Goal: Information Seeking & Learning: Check status

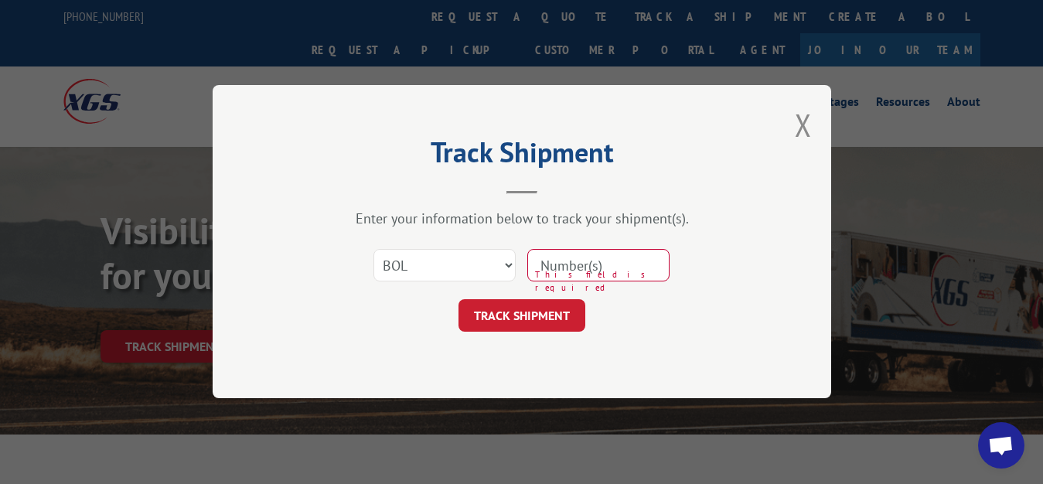
select select "bol"
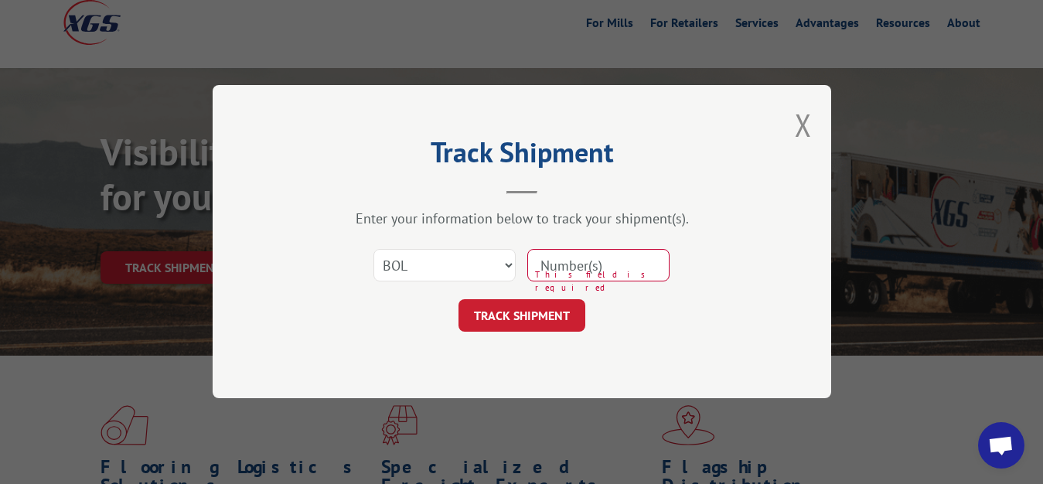
click at [624, 273] on input at bounding box center [599, 266] width 142 height 32
type input "7048714"
click button "TRACK SHIPMENT" at bounding box center [522, 316] width 127 height 32
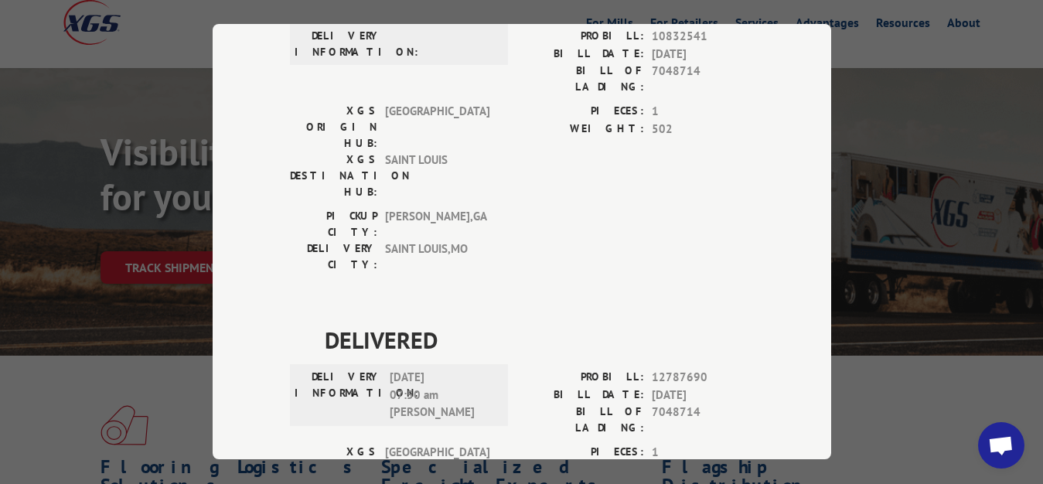
scroll to position [0, 0]
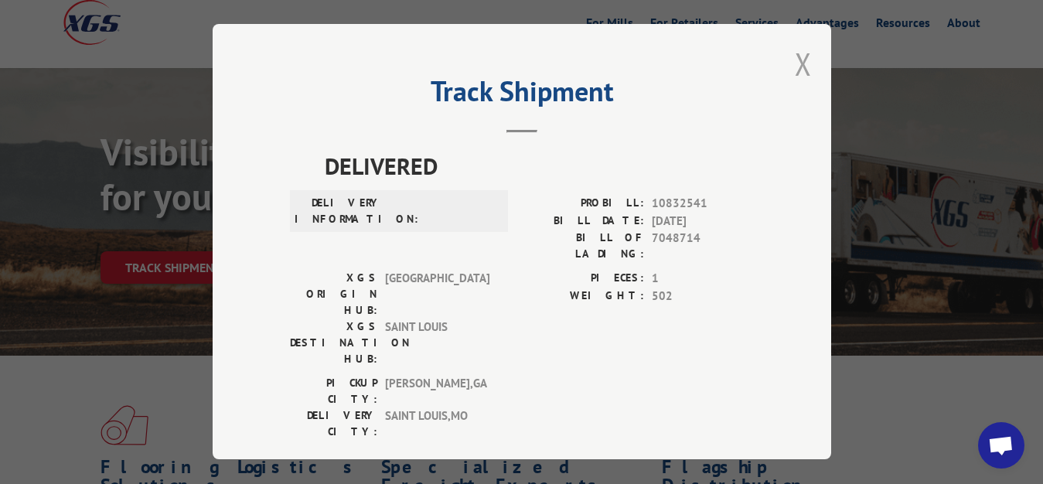
click at [795, 62] on button "Close modal" at bounding box center [803, 63] width 17 height 41
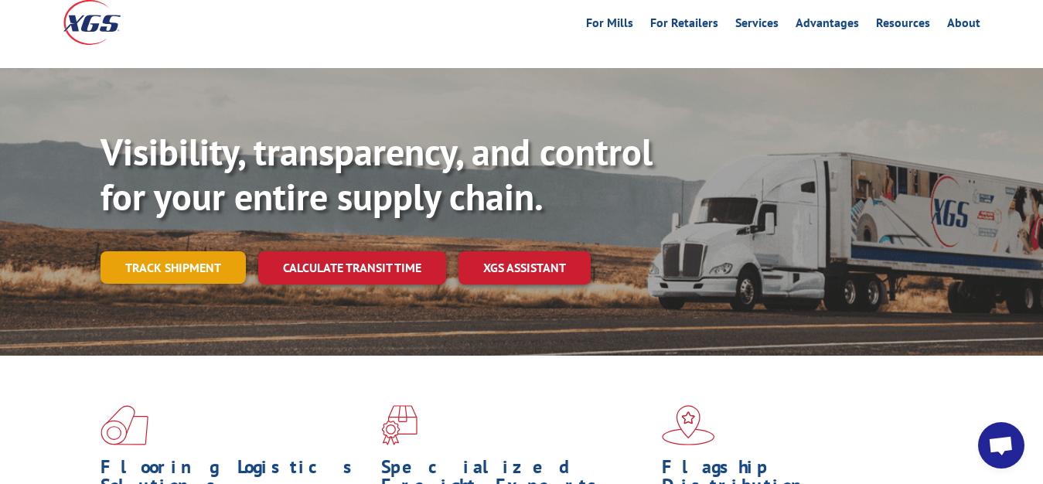
click at [158, 251] on link "Track shipment" at bounding box center [173, 267] width 145 height 32
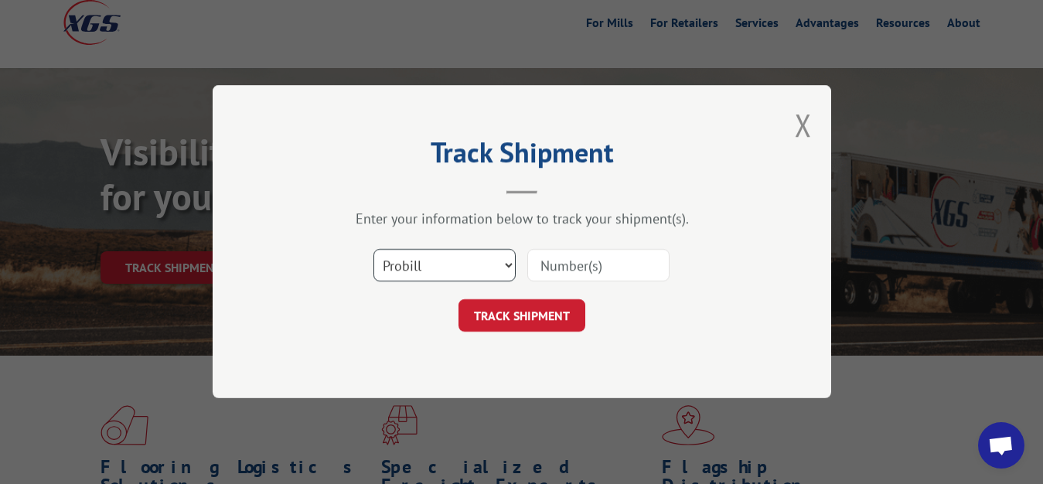
click at [374, 250] on select "Select category... Probill BOL PO" at bounding box center [445, 266] width 142 height 32
select select "bol"
click option "BOL" at bounding box center [0, 0] width 0 height 0
click at [638, 261] on input at bounding box center [599, 266] width 142 height 32
type input "7061200"
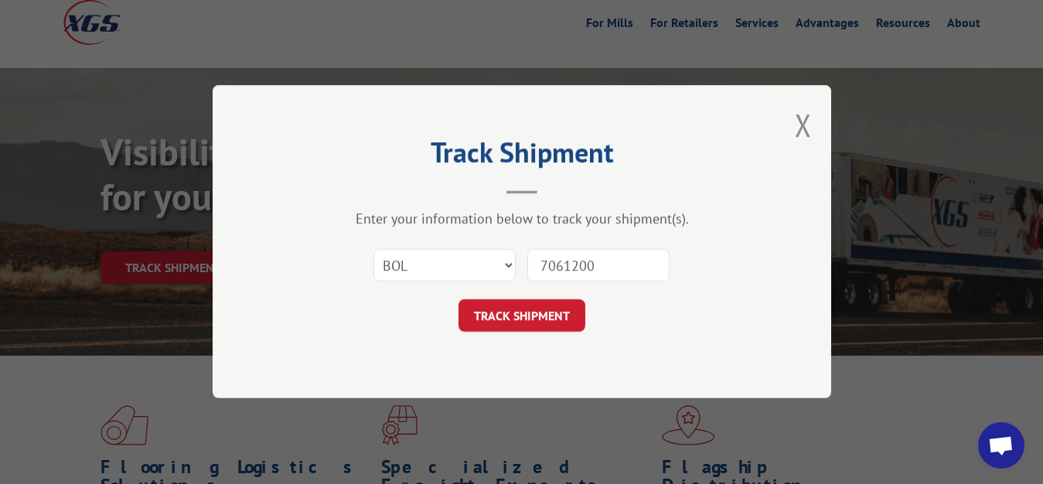
click button "TRACK SHIPMENT" at bounding box center [522, 316] width 127 height 32
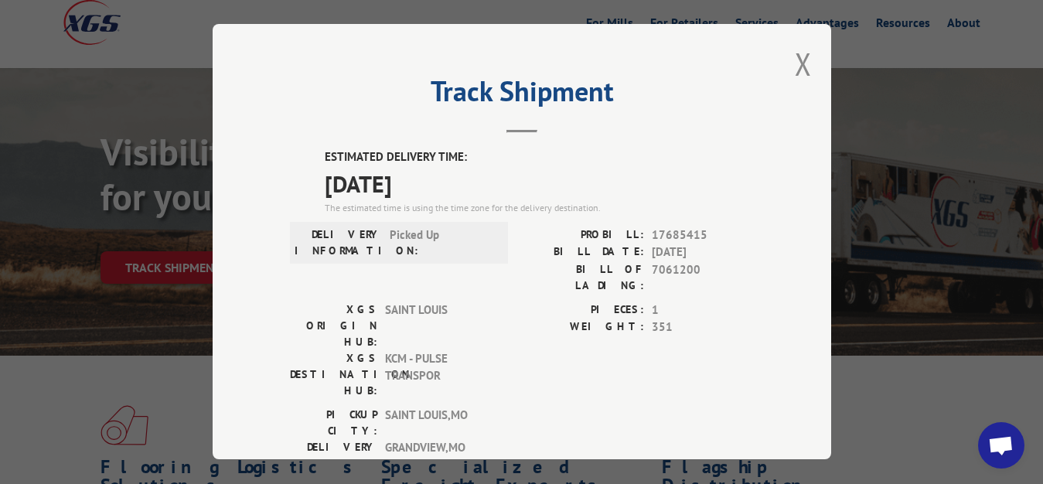
drag, startPoint x: 787, startPoint y: 60, endPoint x: 622, endPoint y: 186, distance: 207.6
click at [795, 62] on button "Close modal" at bounding box center [803, 63] width 17 height 41
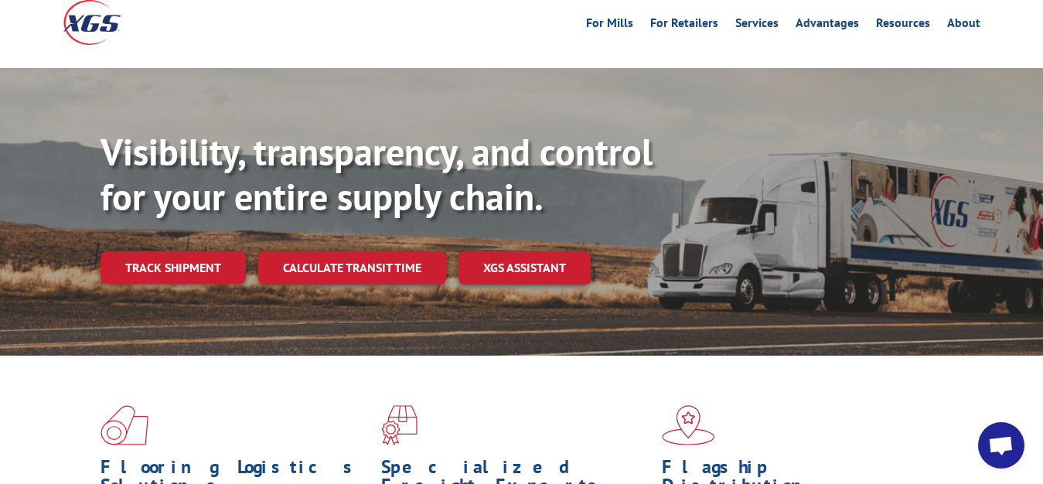
click at [196, 251] on div "Visibility, transparency, and control for your entire supply chain. Track shipm…" at bounding box center [572, 238] width 943 height 216
click at [193, 251] on link "Track shipment" at bounding box center [173, 267] width 145 height 32
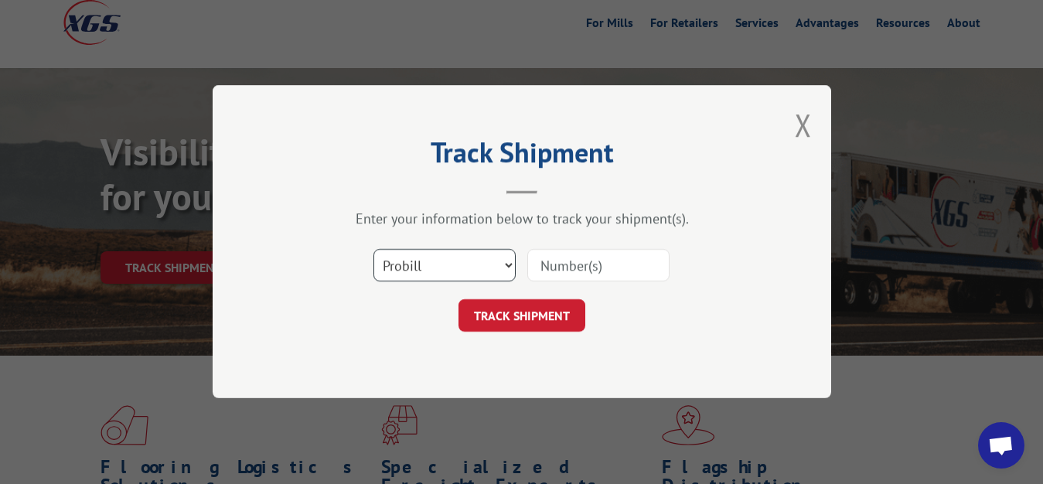
click at [374, 250] on select "Select category... Probill BOL PO" at bounding box center [445, 266] width 142 height 32
select select "bol"
click option "BOL" at bounding box center [0, 0] width 0 height 0
click at [579, 245] on div "Enter your information below to track your shipment(s). Select category... Prob…" at bounding box center [522, 271] width 464 height 122
click at [553, 259] on input at bounding box center [599, 266] width 142 height 32
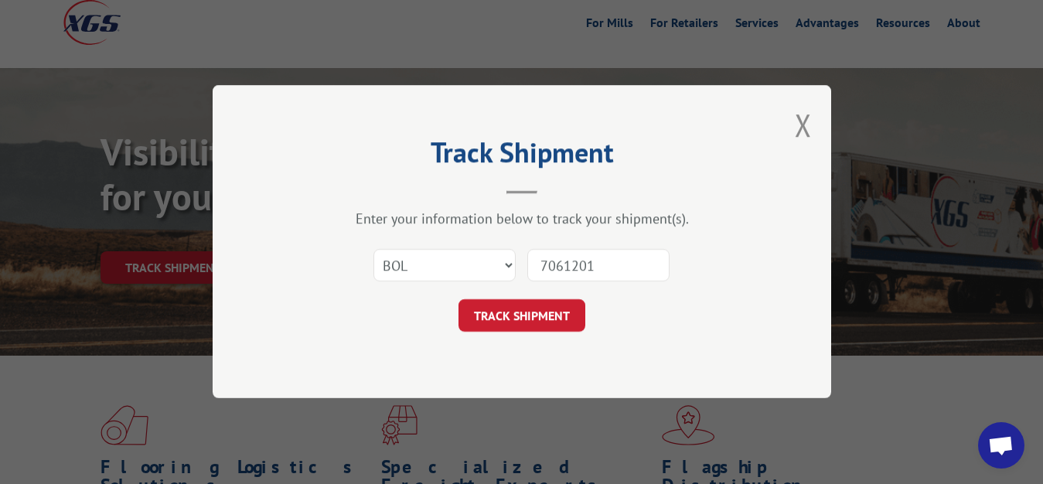
type input "7061201"
click button "TRACK SHIPMENT" at bounding box center [522, 316] width 127 height 32
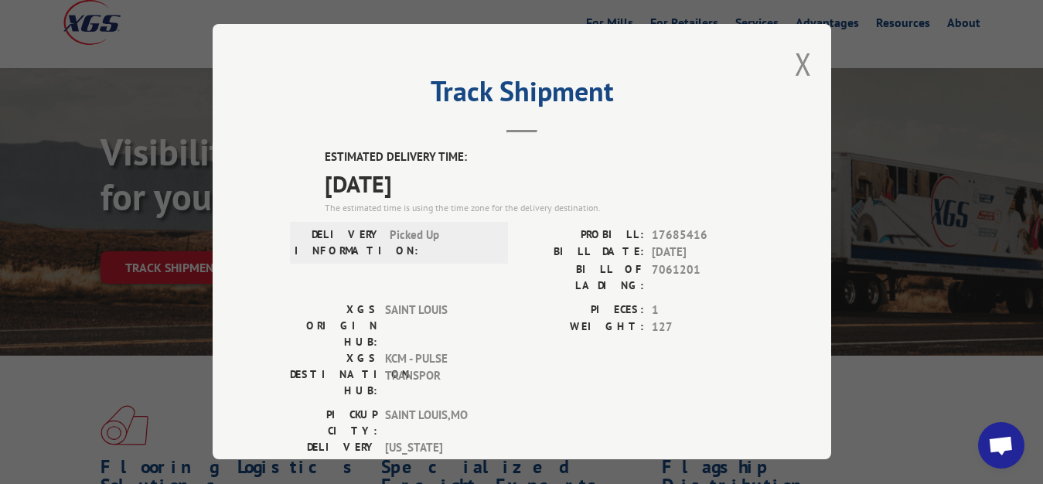
drag, startPoint x: 789, startPoint y: 59, endPoint x: 776, endPoint y: 73, distance: 19.7
click at [795, 62] on button "Close modal" at bounding box center [803, 63] width 17 height 41
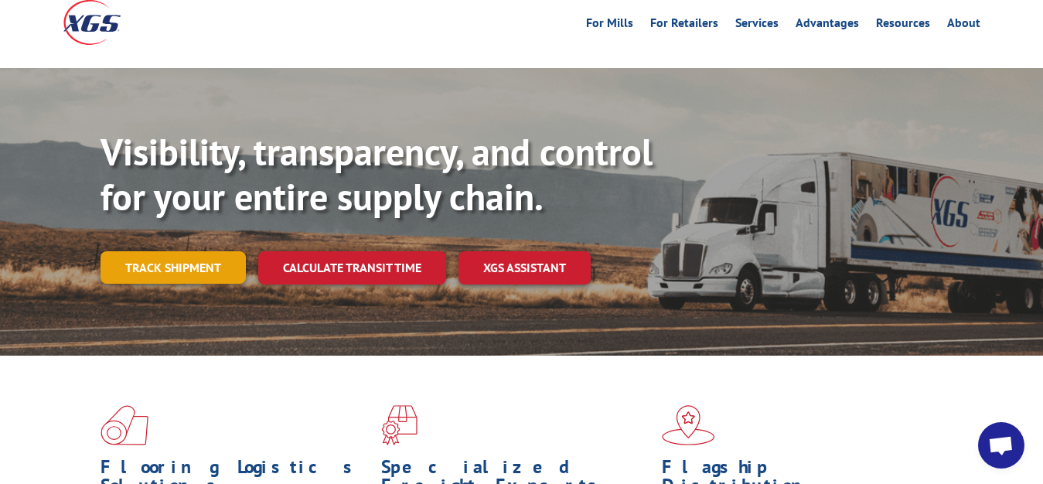
click at [169, 251] on link "Track shipment" at bounding box center [173, 267] width 145 height 32
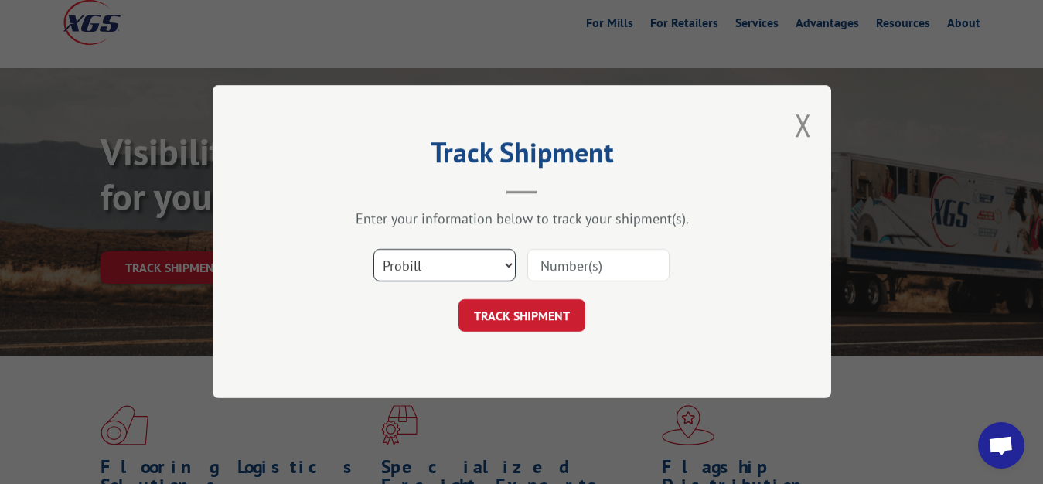
click at [374, 250] on select "Select category... Probill BOL PO" at bounding box center [445, 266] width 142 height 32
select select "bol"
click option "BOL" at bounding box center [0, 0] width 0 height 0
click at [543, 256] on input at bounding box center [599, 266] width 142 height 32
type input "7061198"
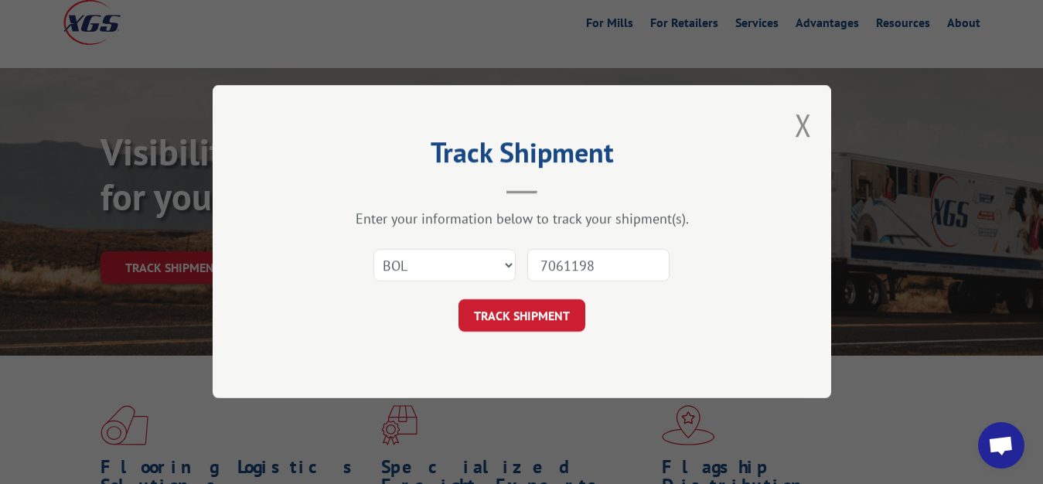
click button "TRACK SHIPMENT" at bounding box center [522, 316] width 127 height 32
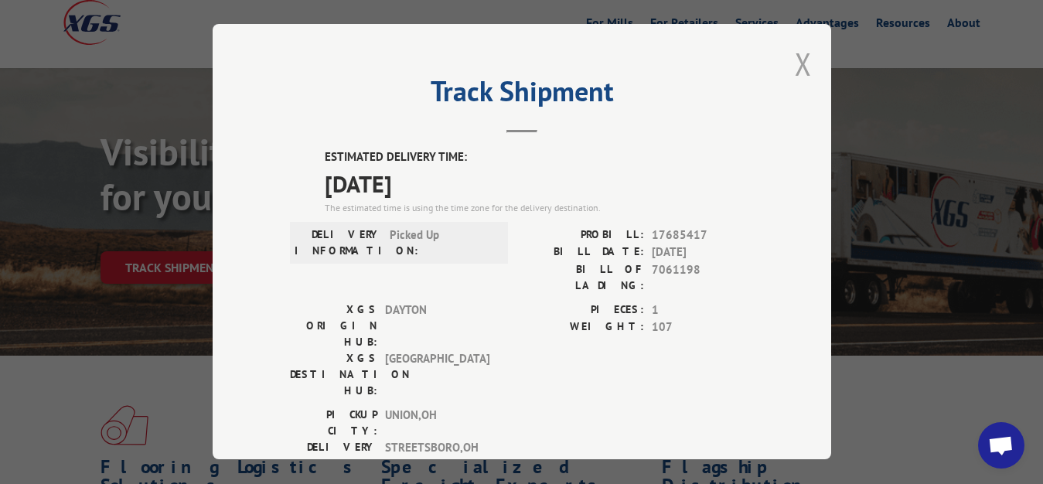
click at [795, 62] on button "Close modal" at bounding box center [803, 63] width 17 height 41
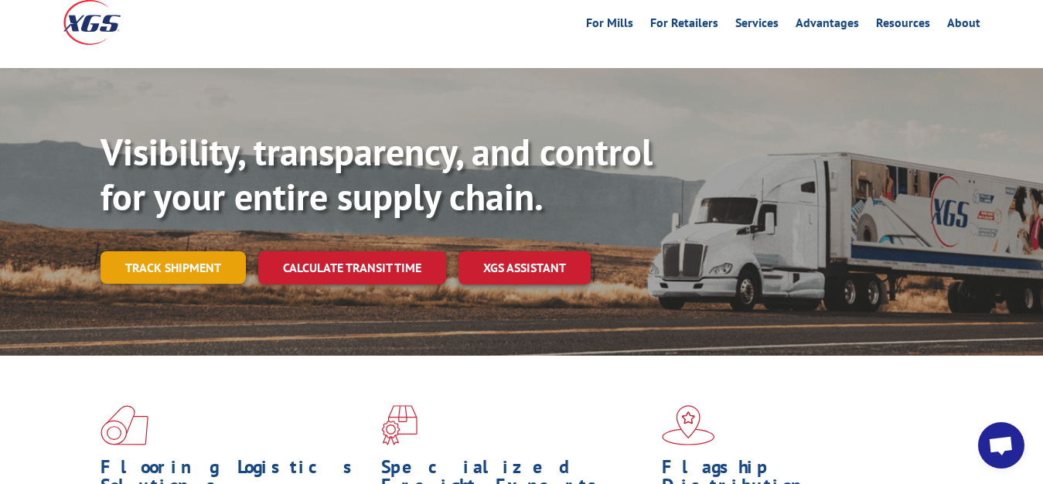
click at [175, 251] on link "Track shipment" at bounding box center [173, 267] width 145 height 32
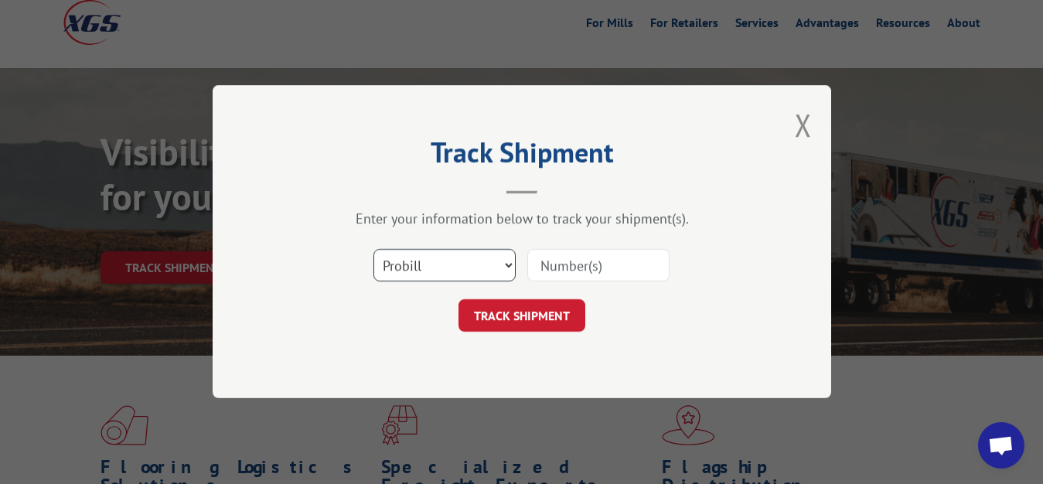
click at [374, 250] on select "Select category... Probill BOL PO" at bounding box center [445, 266] width 142 height 32
select select "bol"
click option "BOL" at bounding box center [0, 0] width 0 height 0
click at [576, 257] on input at bounding box center [599, 266] width 142 height 32
type input "7061199"
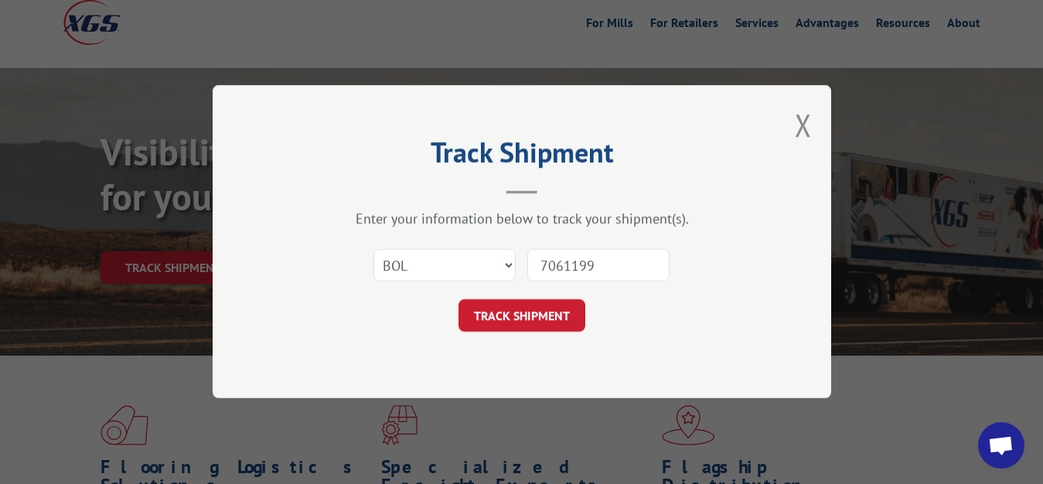
click button "TRACK SHIPMENT" at bounding box center [522, 316] width 127 height 32
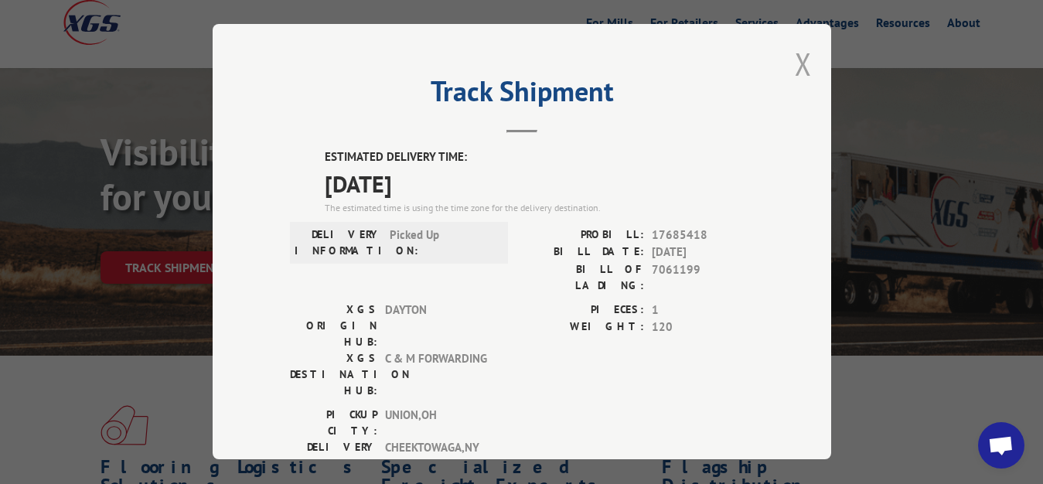
click at [797, 63] on button "Close modal" at bounding box center [803, 63] width 17 height 41
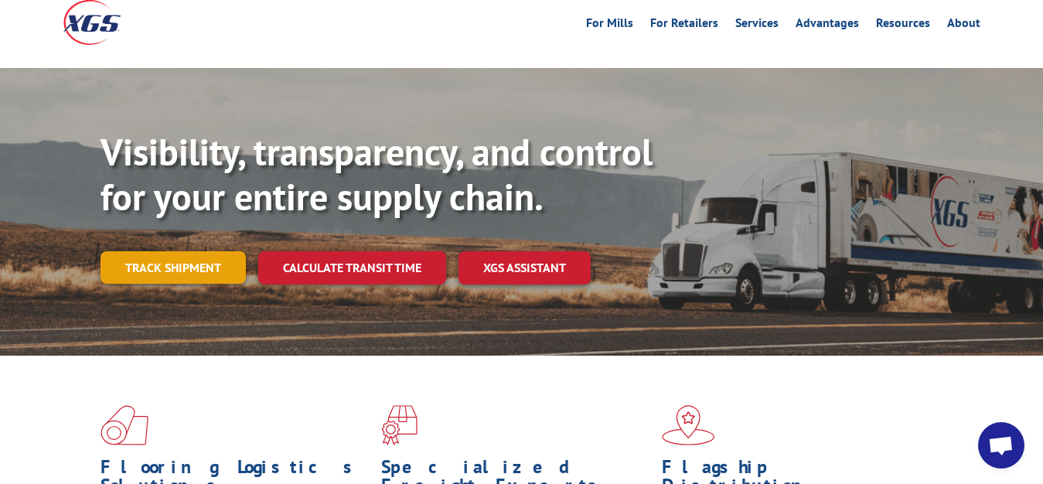
click at [166, 251] on link "Track shipment" at bounding box center [173, 267] width 145 height 32
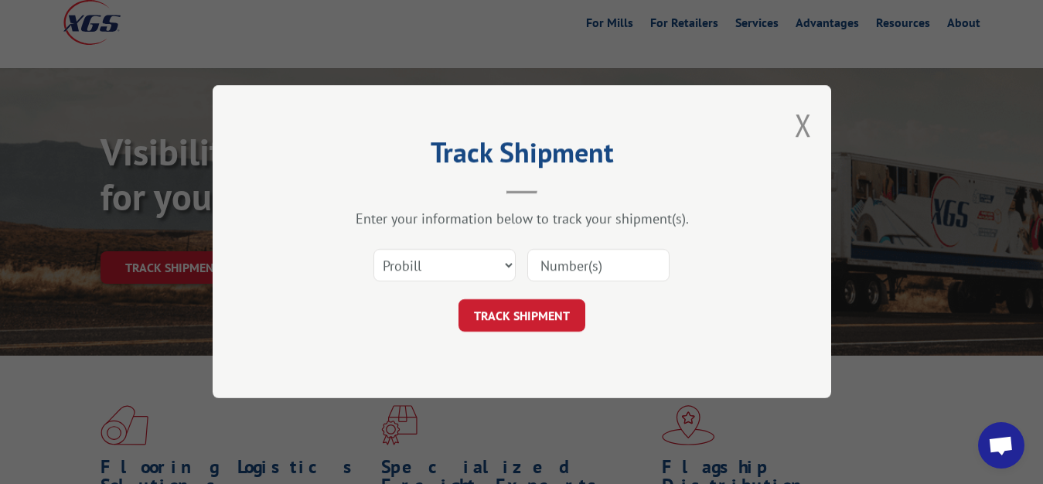
click at [441, 244] on div "Select category... Probill BOL PO" at bounding box center [522, 266] width 464 height 51
click at [374, 250] on select "Select category... Probill BOL PO" at bounding box center [445, 266] width 142 height 32
select select "bol"
click option "BOL" at bounding box center [0, 0] width 0 height 0
drag, startPoint x: 555, startPoint y: 258, endPoint x: 558, endPoint y: 194, distance: 63.5
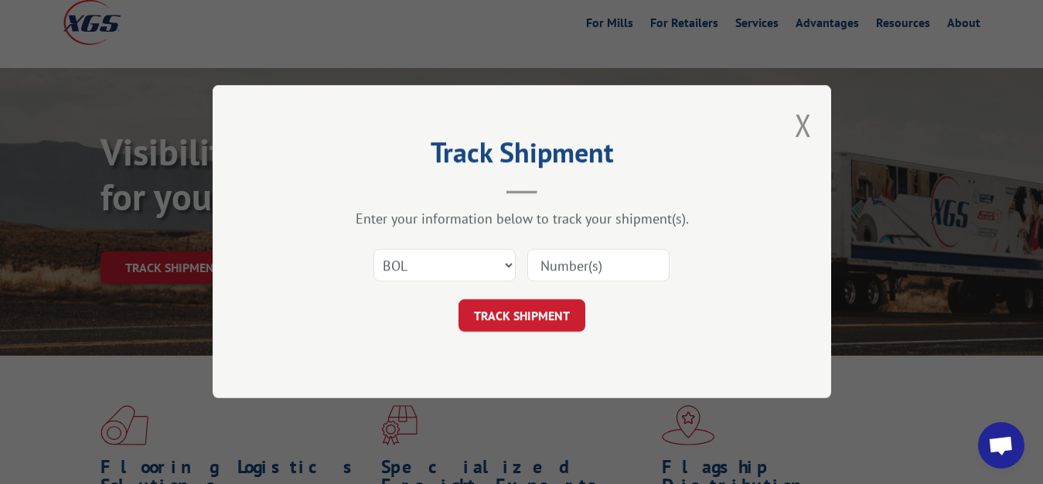
click at [557, 250] on input at bounding box center [599, 266] width 142 height 32
